Goal: Task Accomplishment & Management: Manage account settings

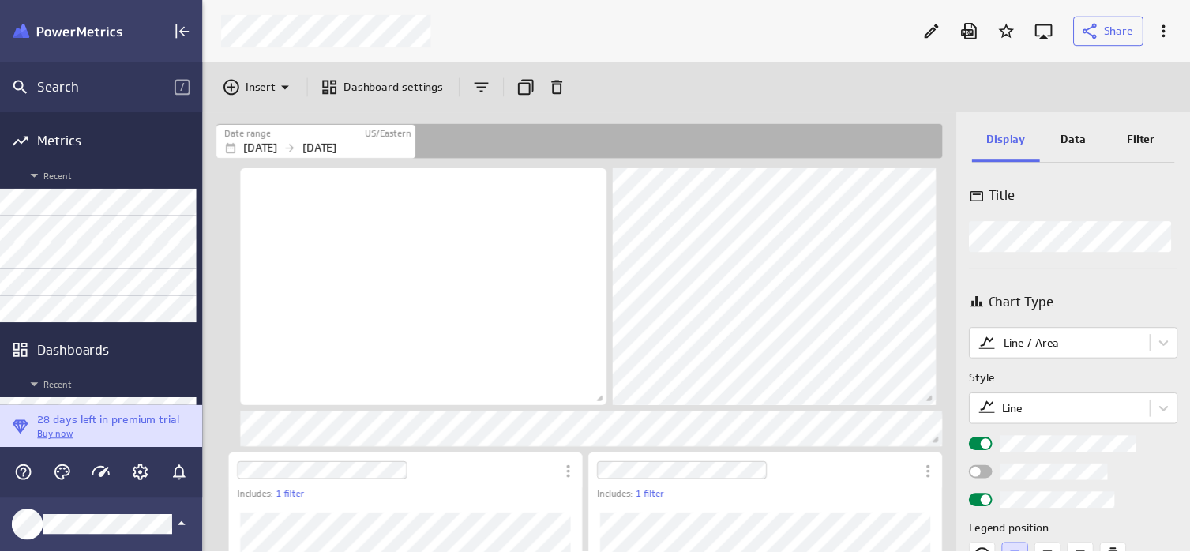
scroll to position [583, 1026]
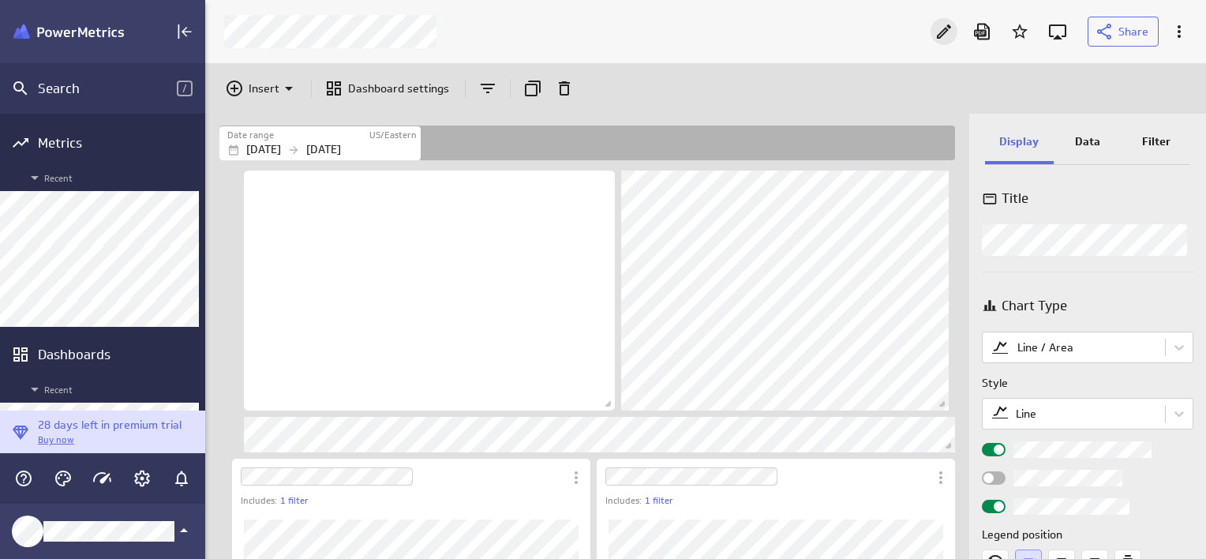
click at [941, 32] on icon "Edit" at bounding box center [944, 31] width 19 height 19
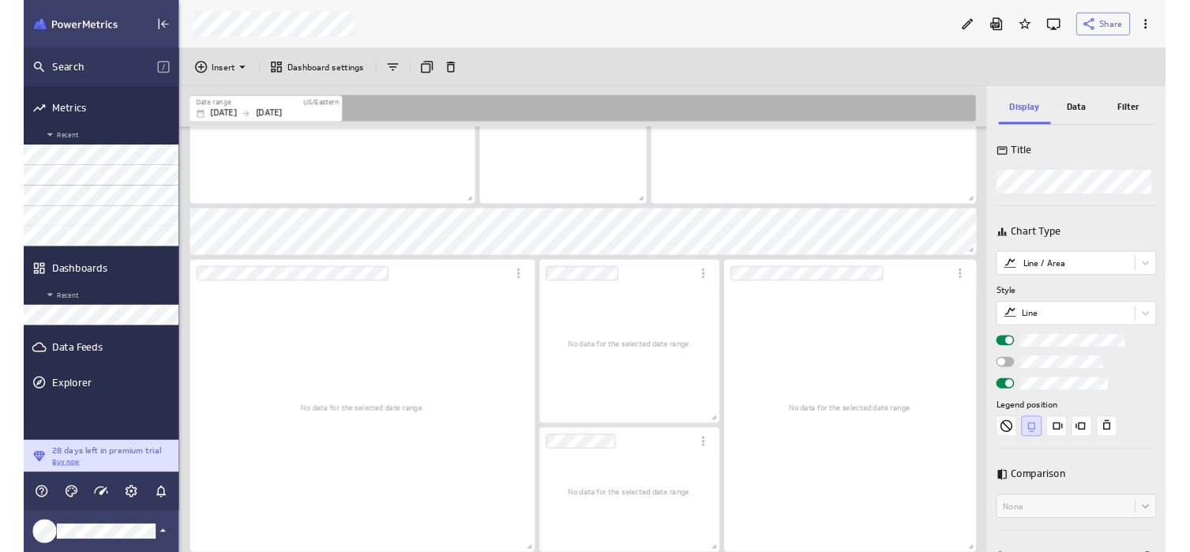
scroll to position [2030, 0]
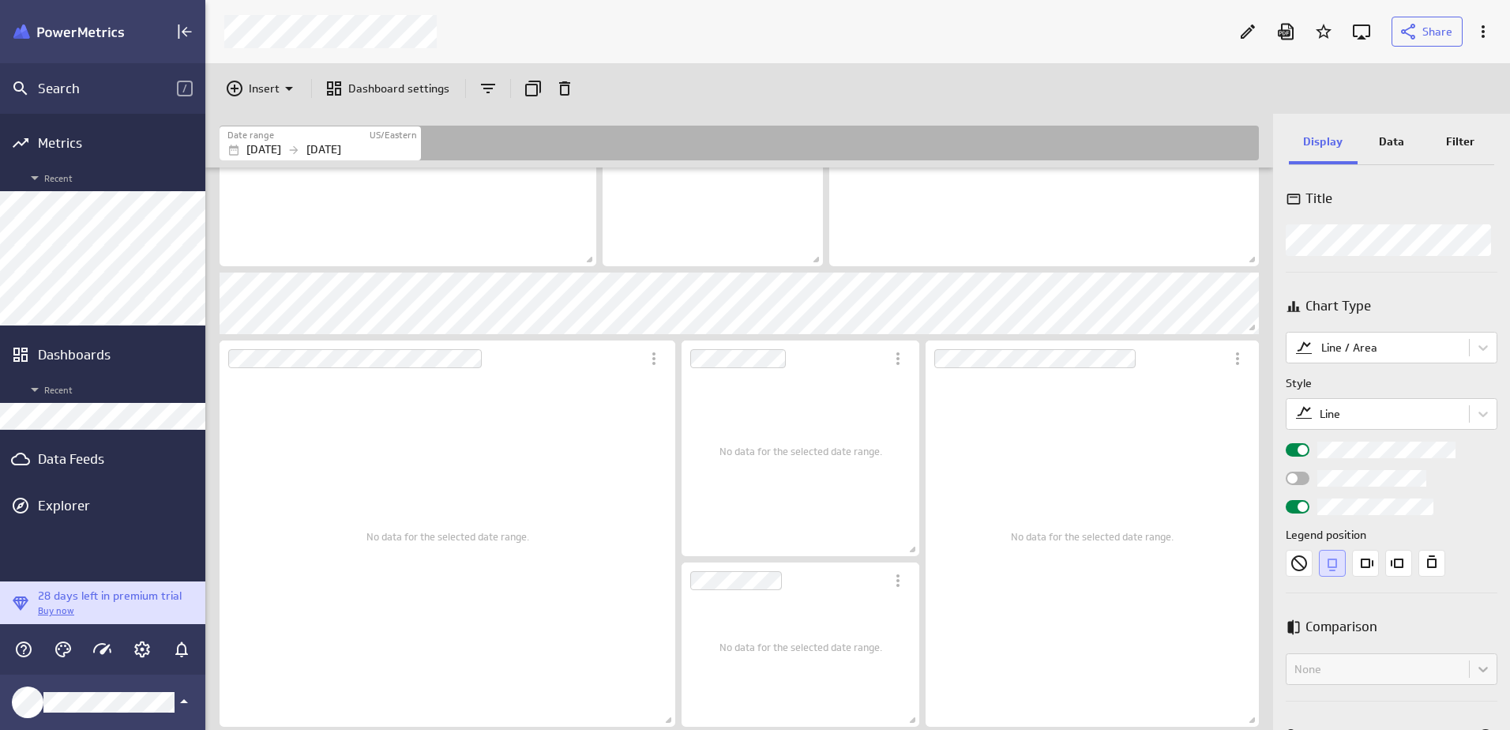
click at [1206, 136] on p "Data" at bounding box center [1391, 141] width 25 height 17
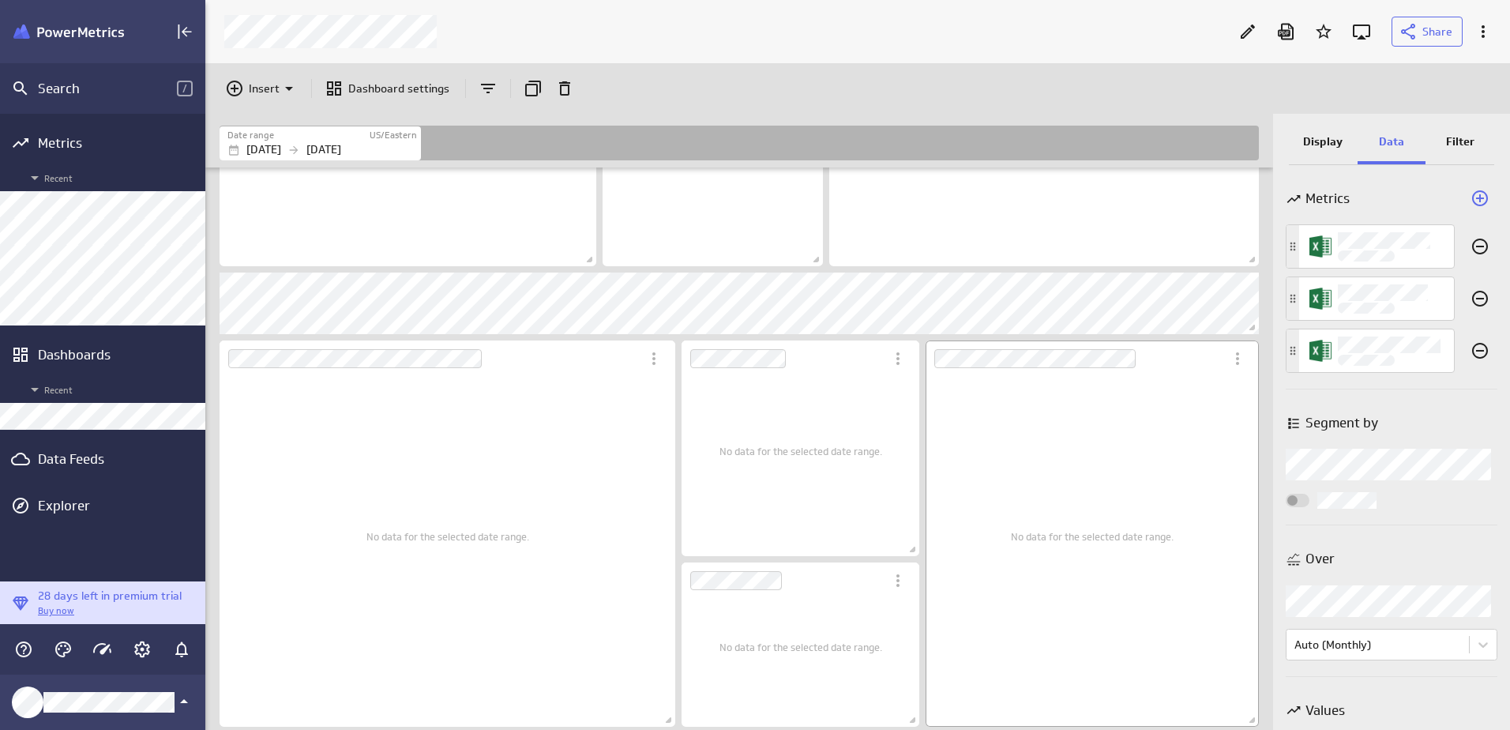
click at [1132, 484] on div "No data for the selected date range." at bounding box center [1092, 536] width 163 height 358
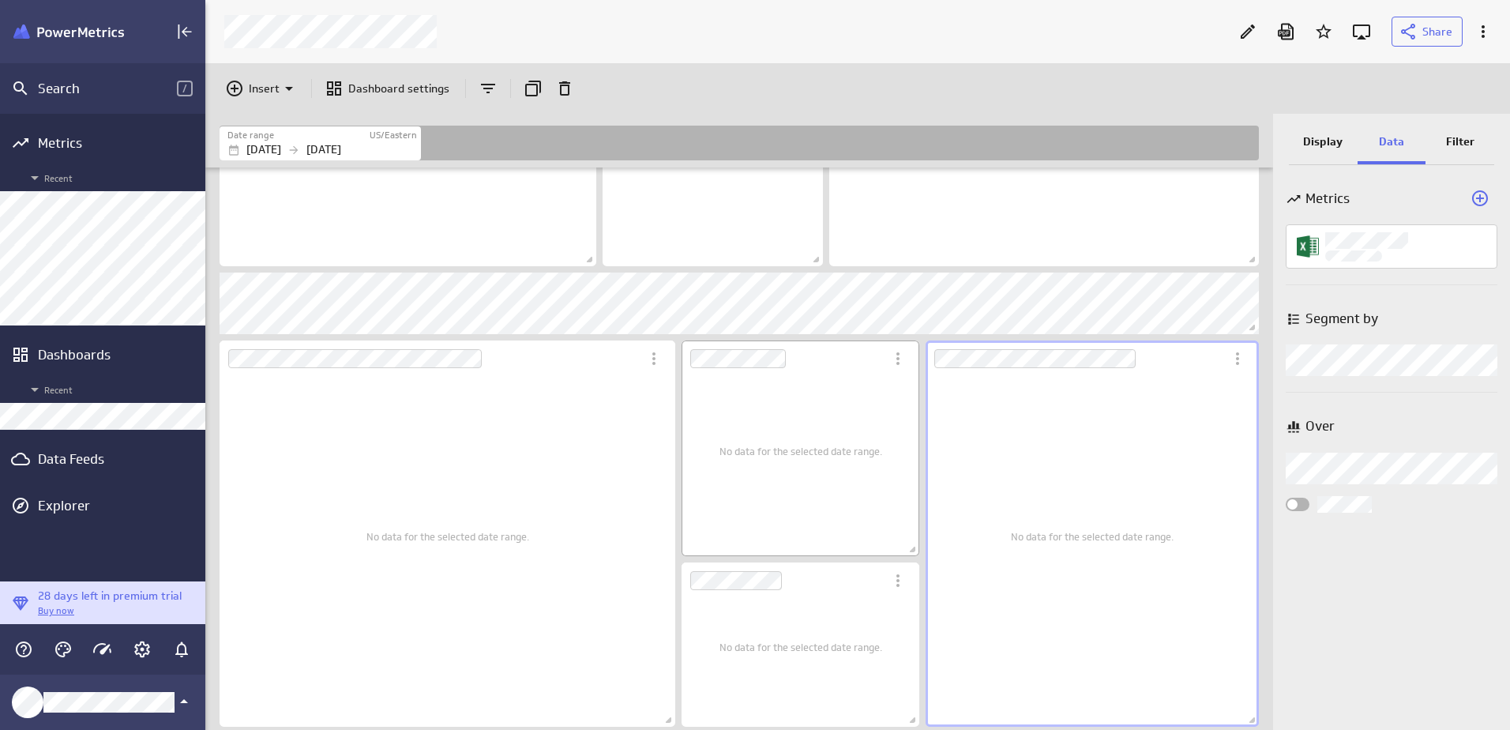
click at [853, 483] on div "No data for the selected date range." at bounding box center [800, 450] width 163 height 187
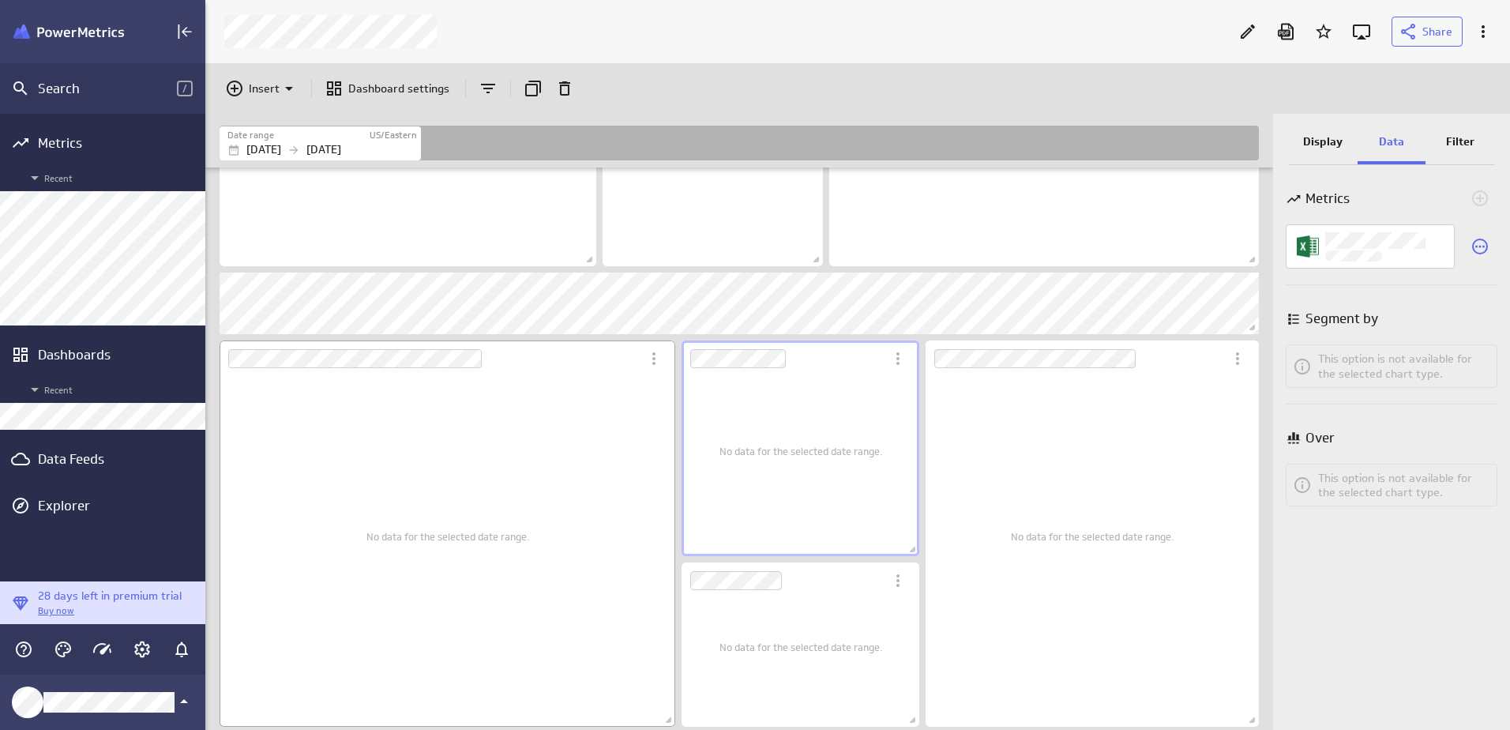
click at [540, 493] on div "No data for the selected date range." at bounding box center [447, 536] width 432 height 358
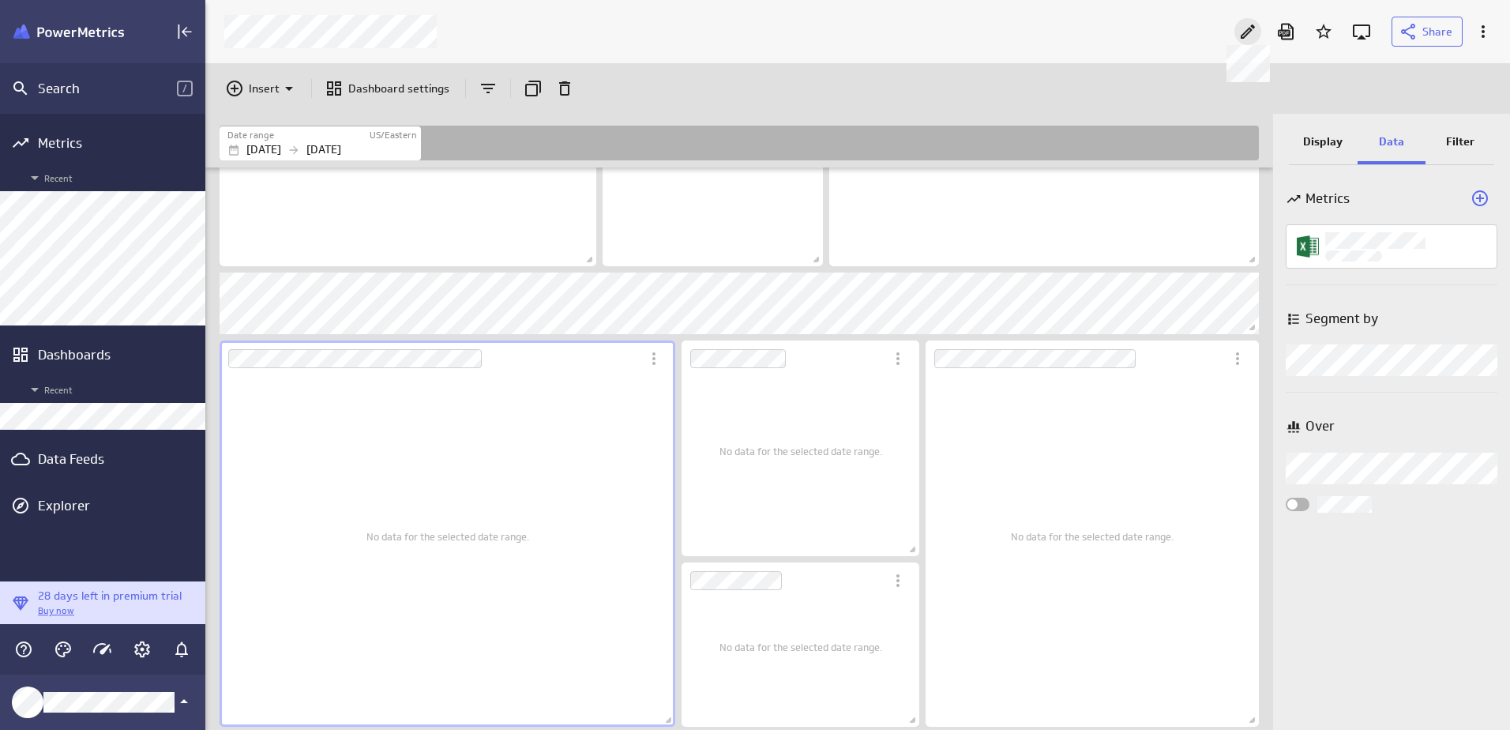
click at [1206, 30] on icon at bounding box center [1247, 31] width 19 height 19
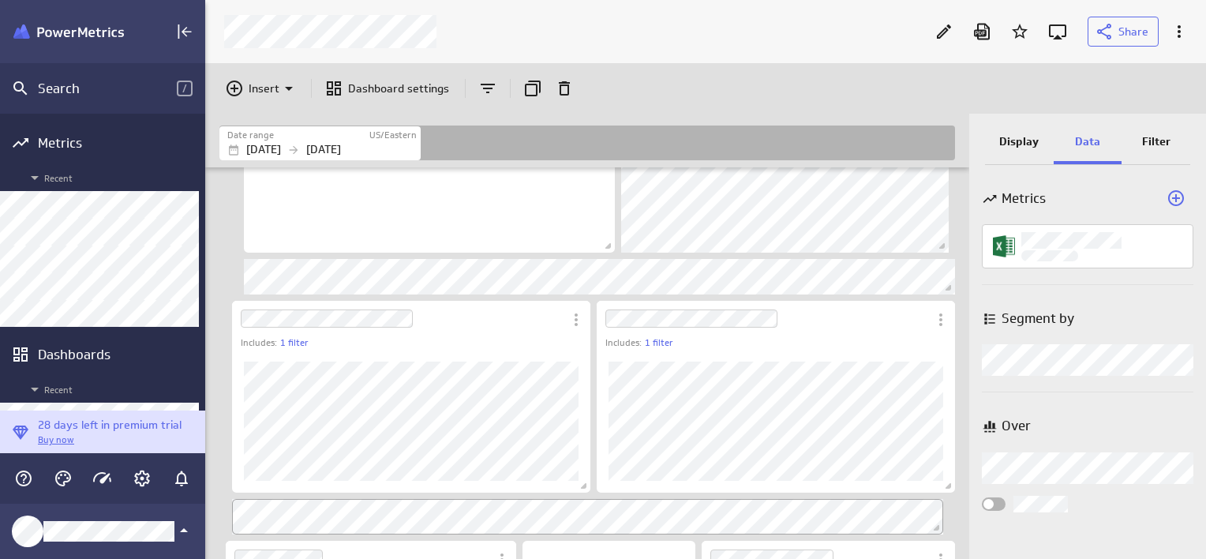
scroll to position [316, 0]
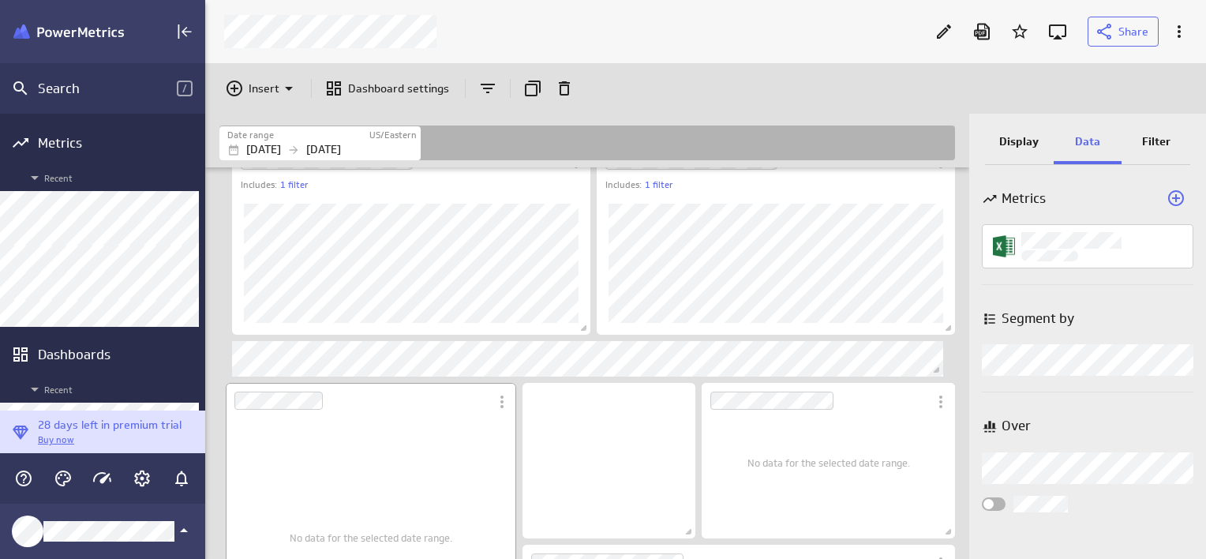
click at [414, 456] on div "No data for the selected date range." at bounding box center [371, 538] width 163 height 278
click at [1004, 146] on p "Display" at bounding box center [1019, 141] width 39 height 17
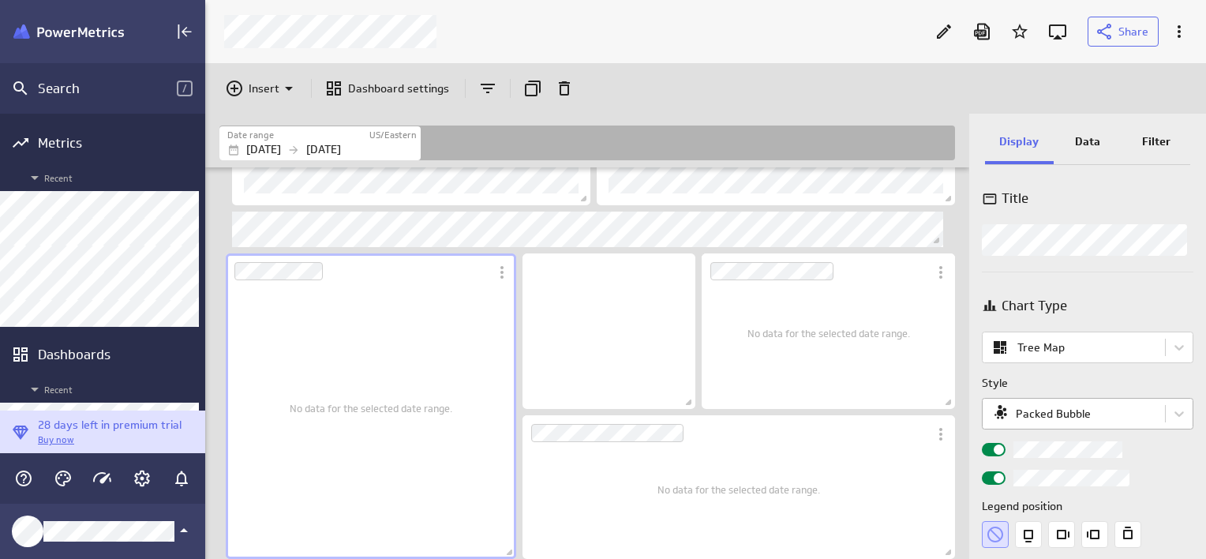
scroll to position [36, 0]
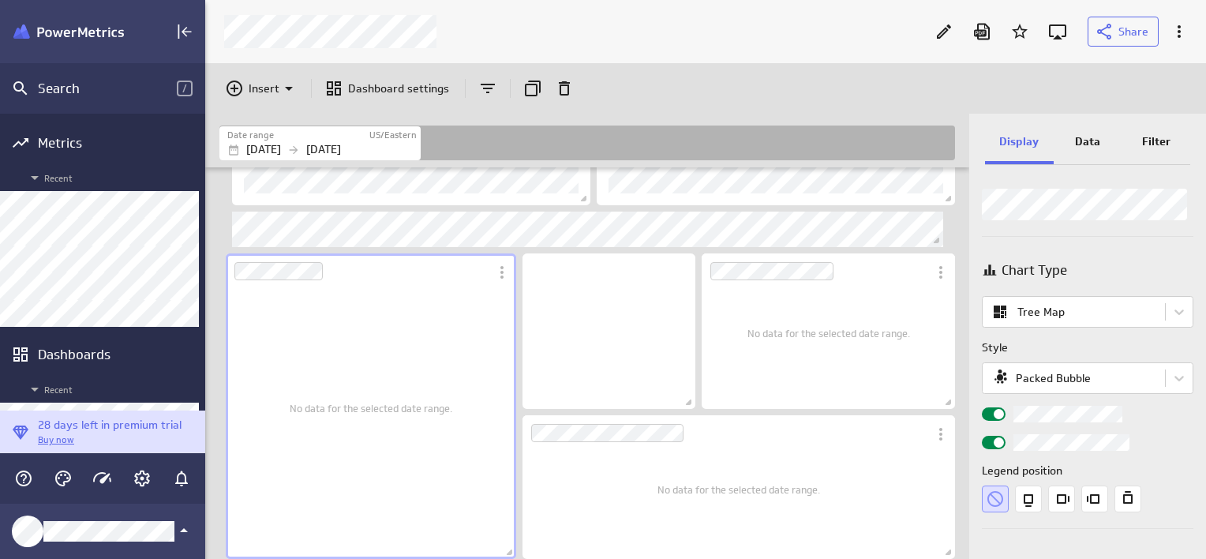
click at [385, 450] on div "No data for the selected date range." at bounding box center [371, 408] width 163 height 278
click at [766, 328] on span "No data for the selected date range." at bounding box center [829, 333] width 163 height 13
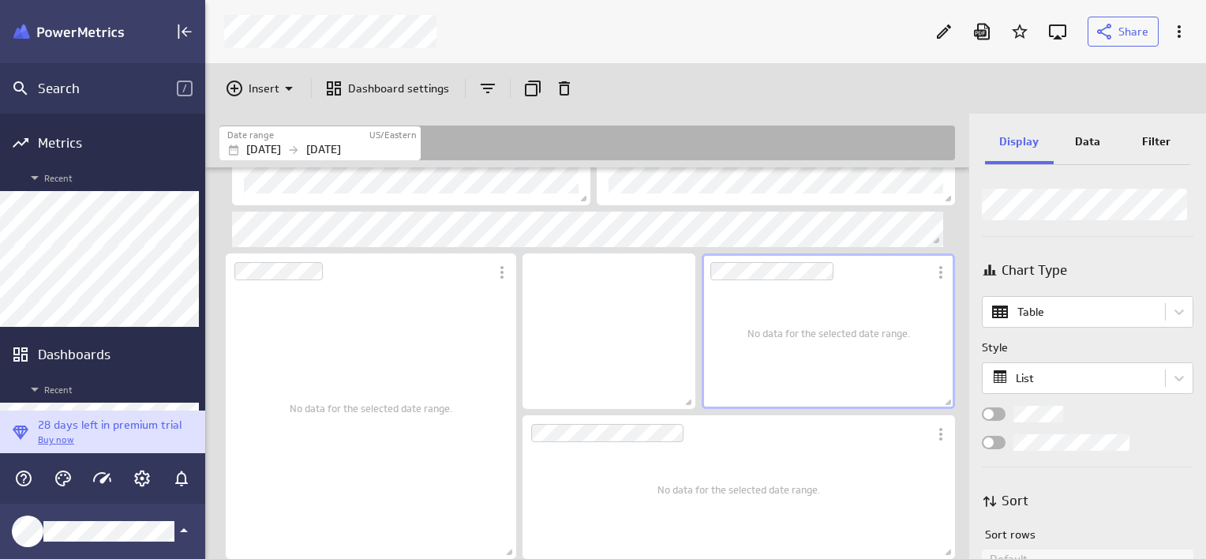
click at [1096, 146] on p "Data" at bounding box center [1087, 141] width 25 height 17
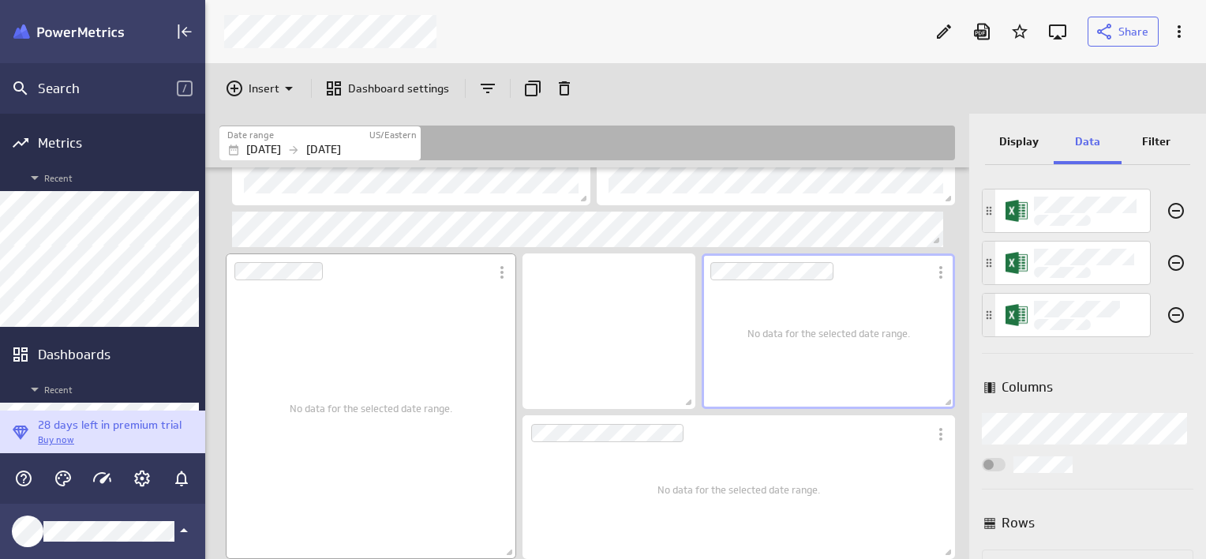
click at [300, 383] on div "No data for the selected date range." at bounding box center [371, 408] width 163 height 278
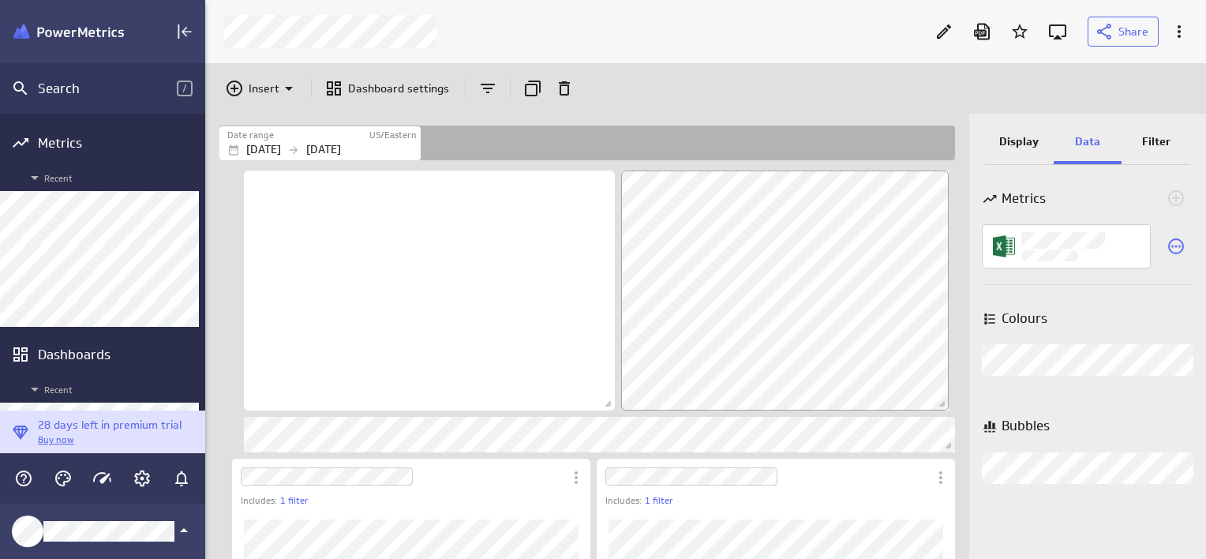
scroll to position [59, 760]
click at [190, 28] on icon "Collapse" at bounding box center [184, 31] width 19 height 19
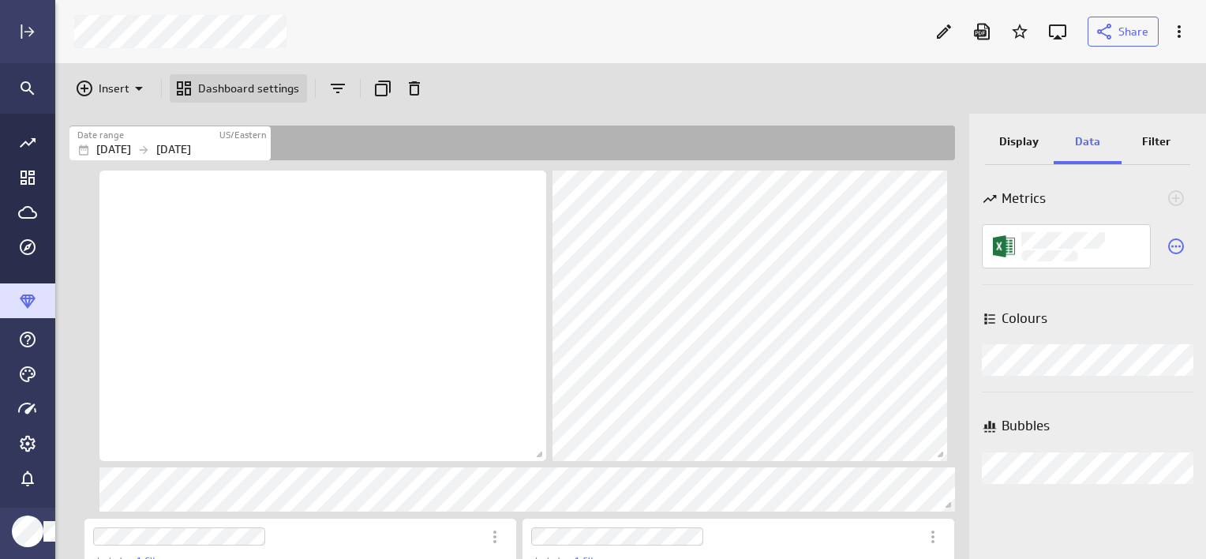
scroll to position [0, 8]
click at [208, 83] on p "Dashboard settings" at bounding box center [248, 89] width 101 height 17
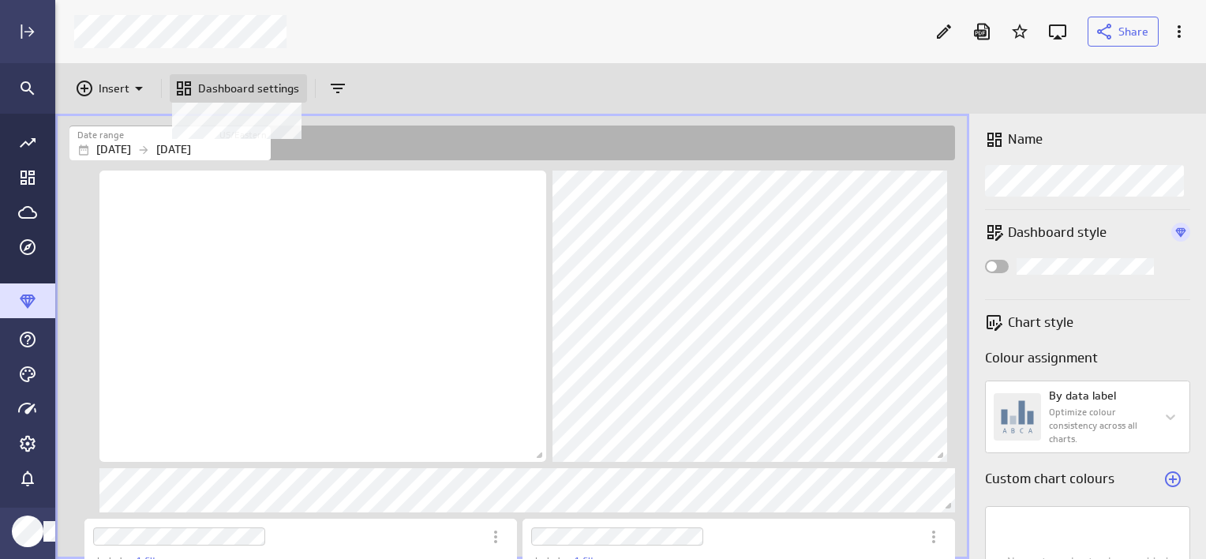
click at [208, 83] on p "Dashboard settings" at bounding box center [248, 89] width 101 height 17
click at [1057, 93] on div "Insert Dashboard settings" at bounding box center [630, 88] width 1151 height 51
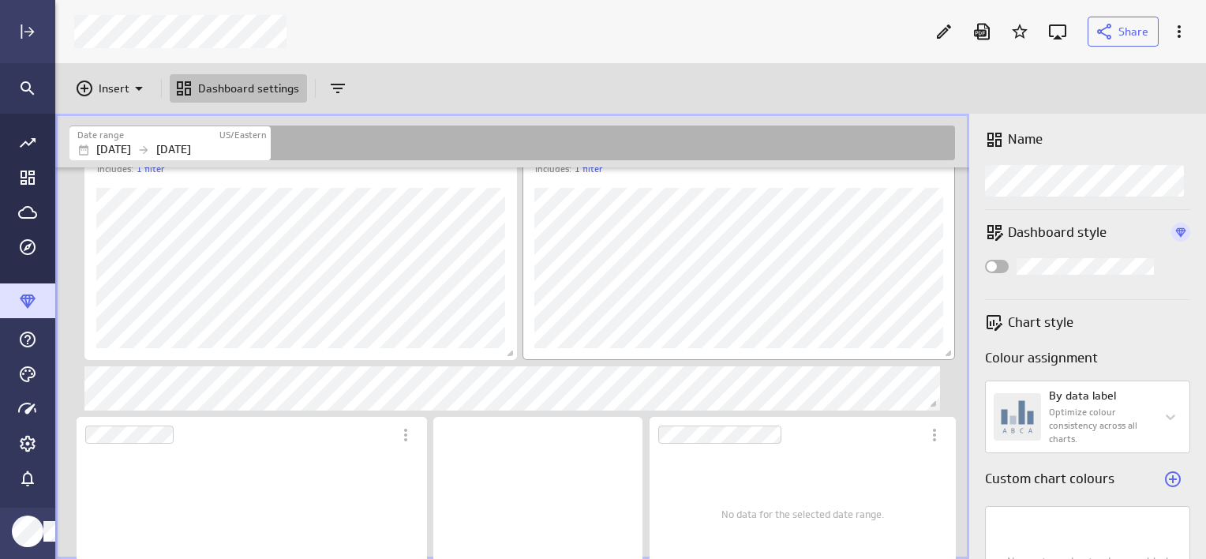
scroll to position [0, 0]
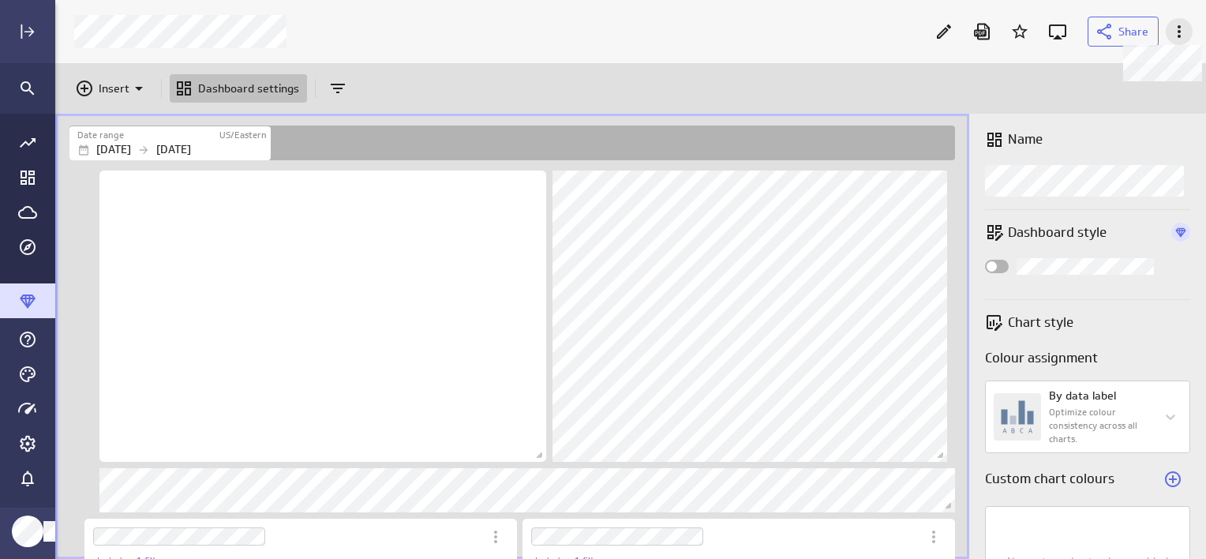
click at [1175, 31] on icon at bounding box center [1179, 31] width 19 height 19
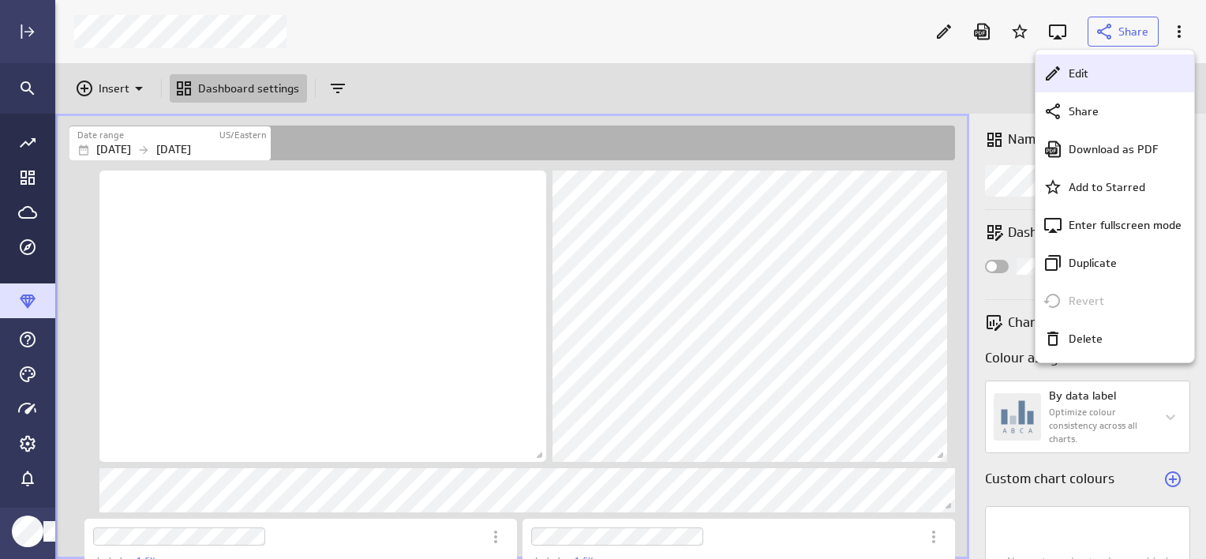
click at [1088, 73] on p "Edit" at bounding box center [1079, 74] width 20 height 17
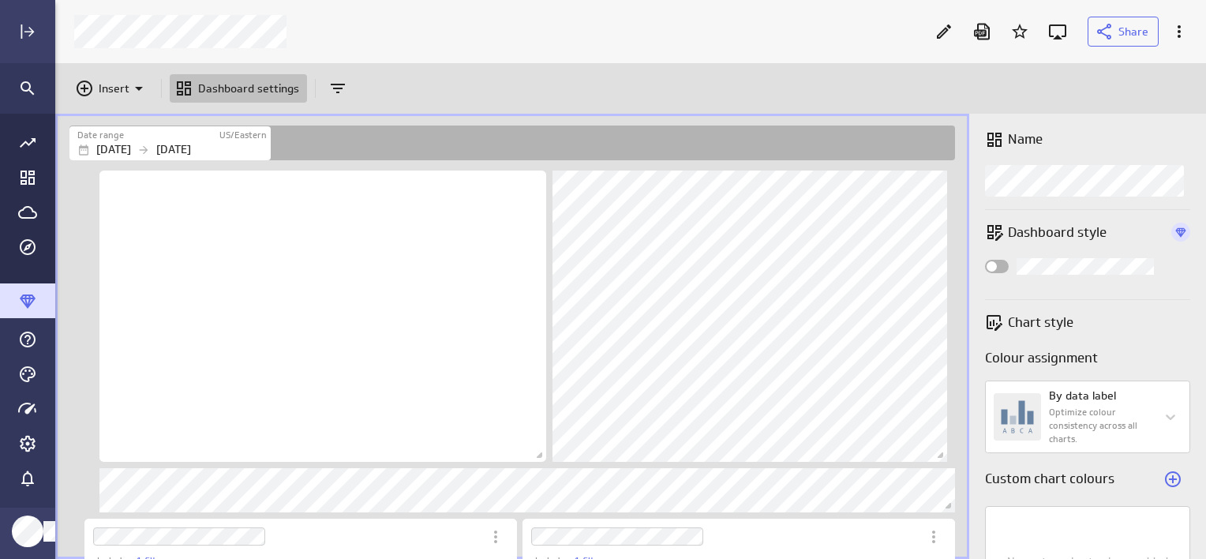
click at [785, 85] on div "Insert Dashboard settings" at bounding box center [630, 88] width 1151 height 51
click at [735, 102] on div "Insert Dashboard settings" at bounding box center [630, 88] width 1151 height 51
click at [28, 26] on icon "Expand" at bounding box center [27, 31] width 19 height 19
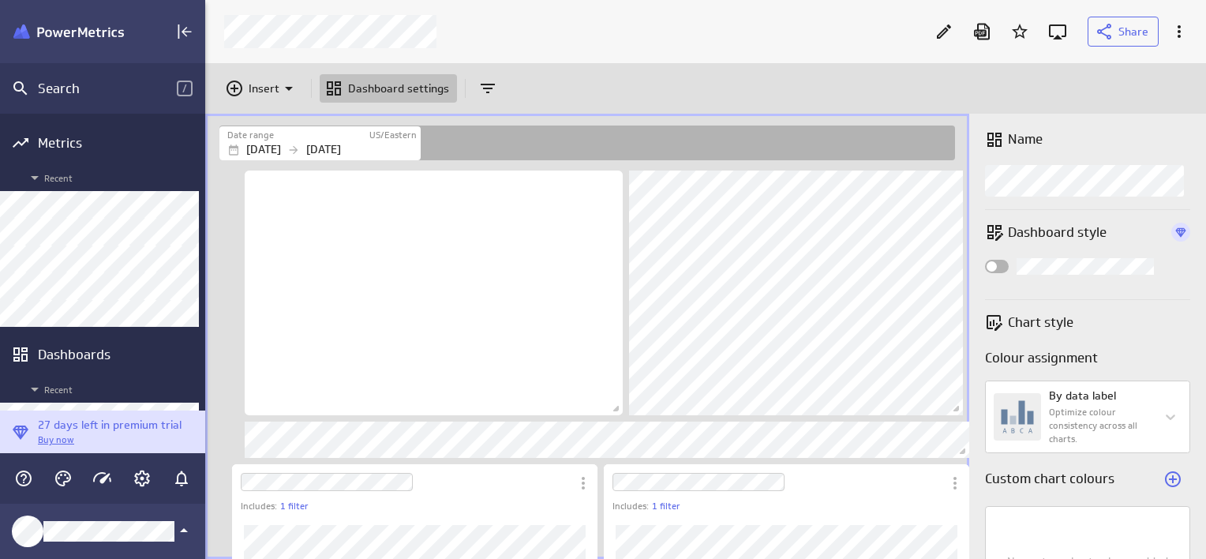
scroll to position [59, 760]
